Goal: Navigation & Orientation: Find specific page/section

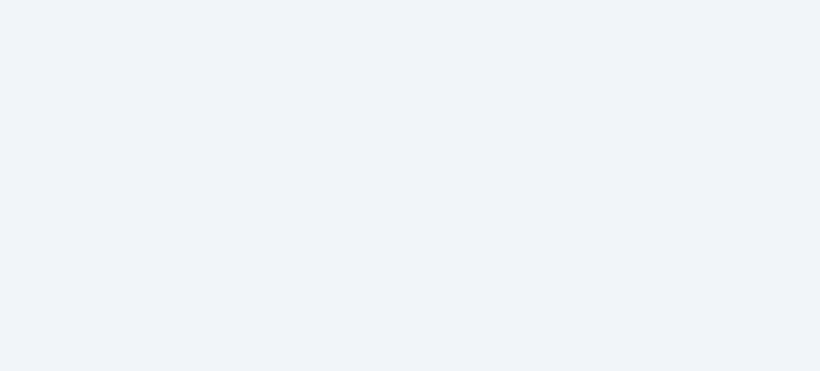
click at [263, 0] on html at bounding box center [410, 0] width 820 height 0
drag, startPoint x: 0, startPoint y: 0, endPoint x: 195, endPoint y: 122, distance: 230.5
click at [195, 0] on html at bounding box center [410, 0] width 820 height 0
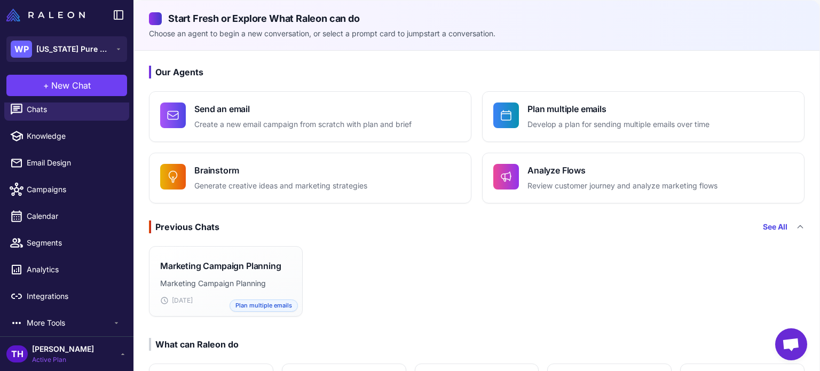
scroll to position [11, 0]
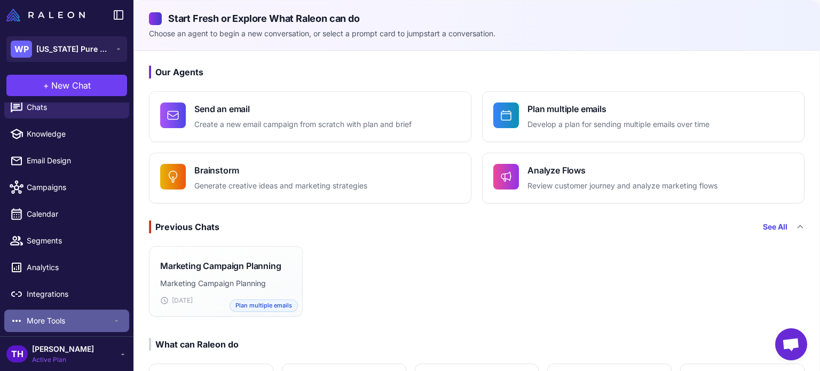
click at [68, 320] on span "More Tools" at bounding box center [69, 321] width 85 height 12
click at [43, 324] on span "More Tools" at bounding box center [69, 321] width 85 height 12
click at [52, 318] on span "More Tools" at bounding box center [69, 321] width 85 height 12
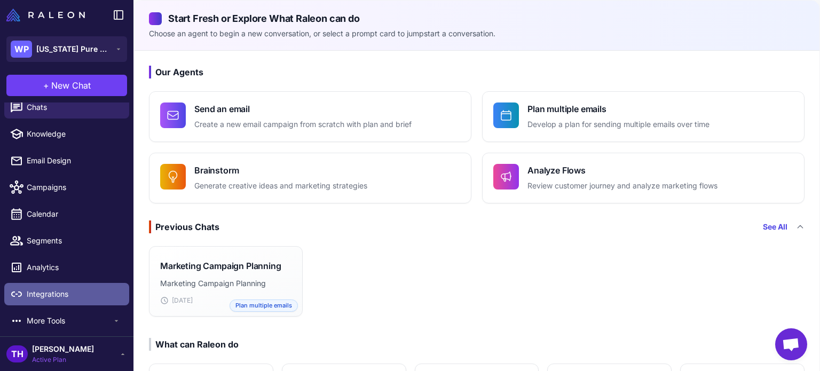
click at [80, 295] on span "Integrations" at bounding box center [74, 294] width 94 height 12
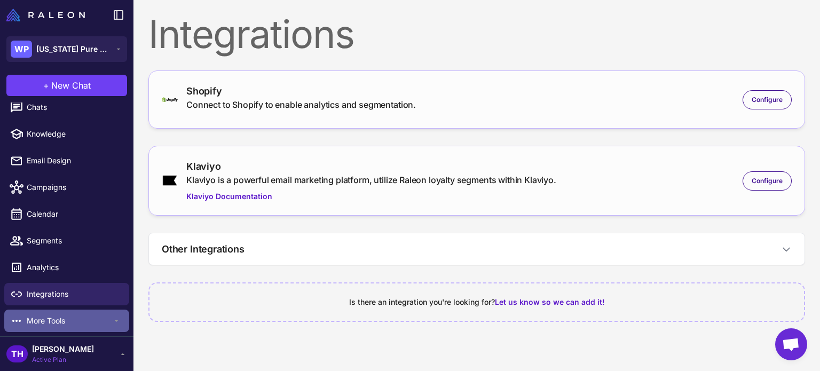
click at [112, 319] on icon at bounding box center [116, 321] width 9 height 9
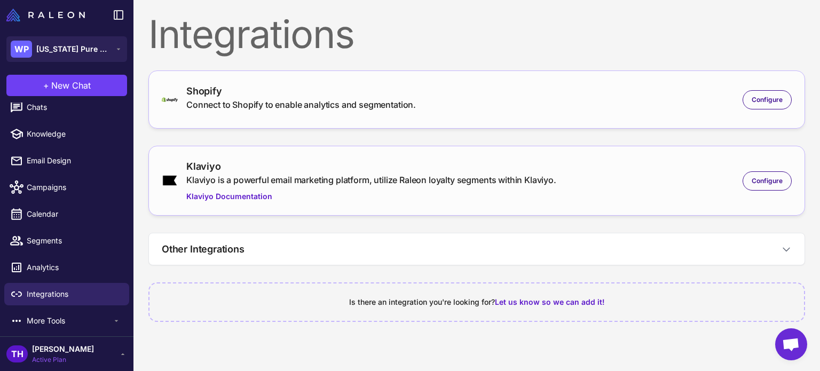
click at [135, 301] on div "Integrations Shopify Connect to Shopify to enable analytics and segmentation. C…" at bounding box center [476, 170] width 686 height 341
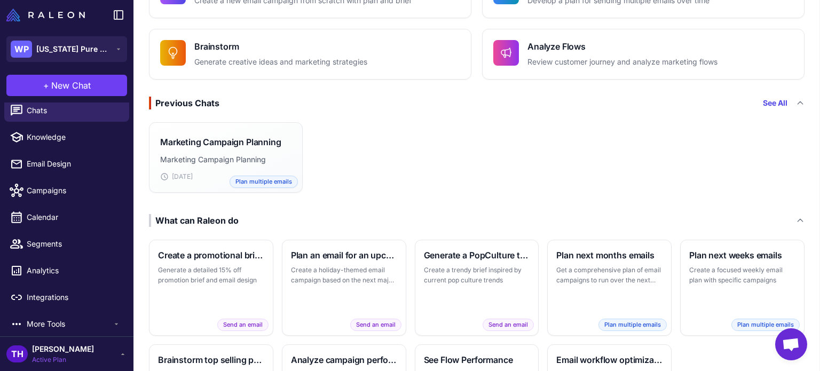
scroll to position [11, 0]
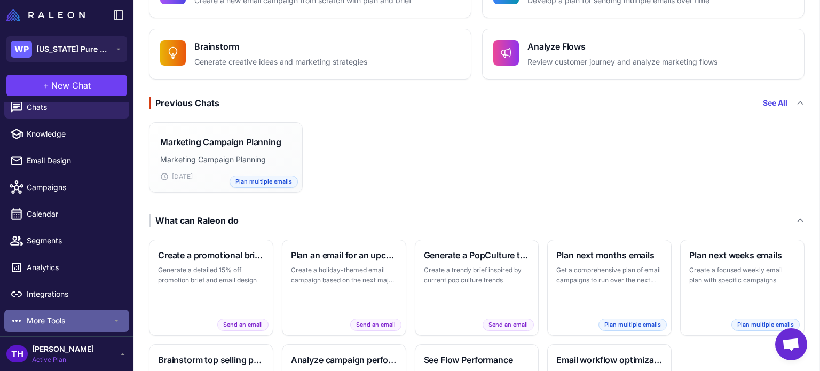
click at [57, 322] on span "More Tools" at bounding box center [69, 321] width 85 height 12
click at [112, 322] on icon at bounding box center [116, 321] width 9 height 9
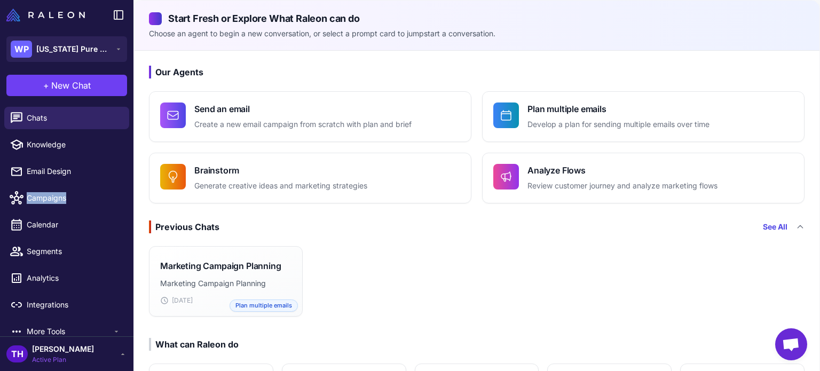
drag, startPoint x: 126, startPoint y: 175, endPoint x: 124, endPoint y: 201, distance: 26.2
click at [124, 201] on ul "Chats Knowledge Email Design Campaigns Calendar Segments Analytics Integrations…" at bounding box center [66, 224] width 133 height 244
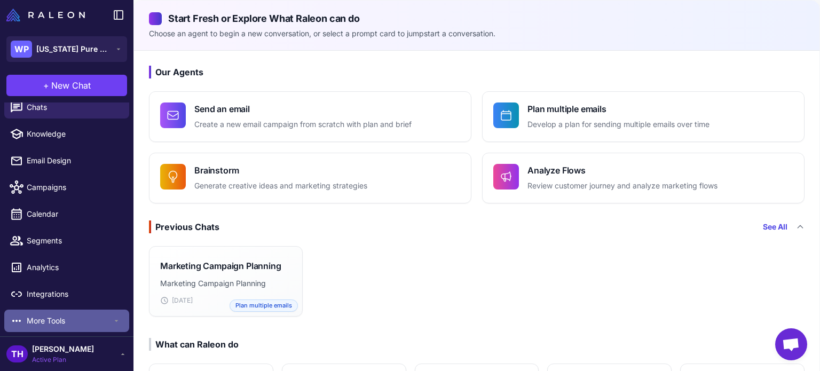
click at [77, 318] on span "More Tools" at bounding box center [69, 321] width 85 height 12
click at [105, 321] on span "More Tools" at bounding box center [69, 321] width 85 height 12
